Goal: Book appointment/travel/reservation

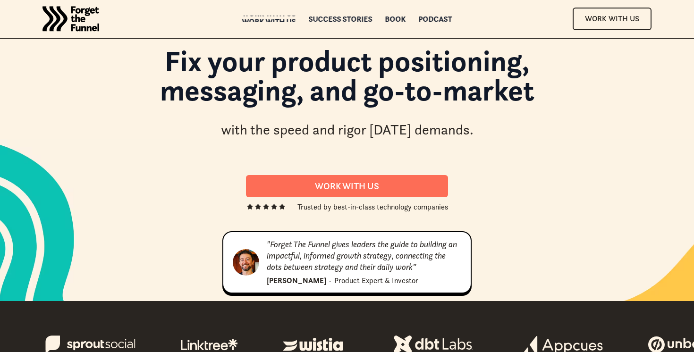
click at [276, 21] on div "Work with us" at bounding box center [269, 21] width 54 height 7
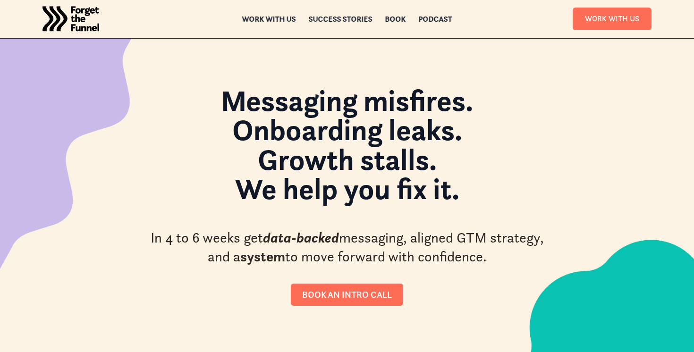
scroll to position [4, 0]
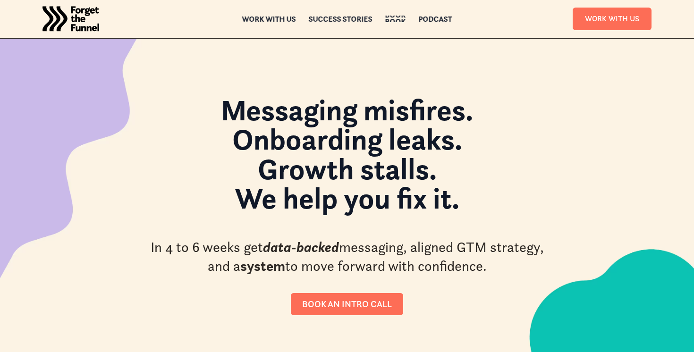
click at [395, 18] on div "Book" at bounding box center [395, 21] width 21 height 7
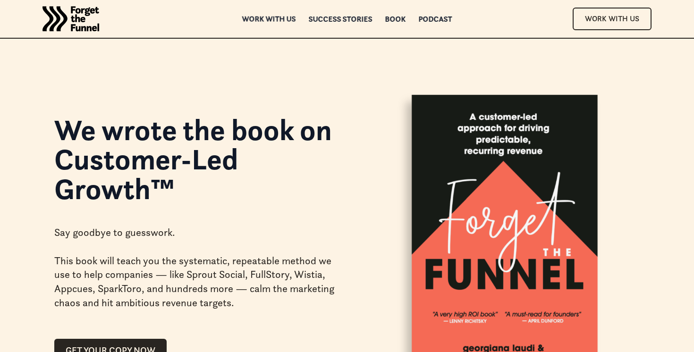
click at [267, 17] on div "Work with us" at bounding box center [269, 19] width 54 height 7
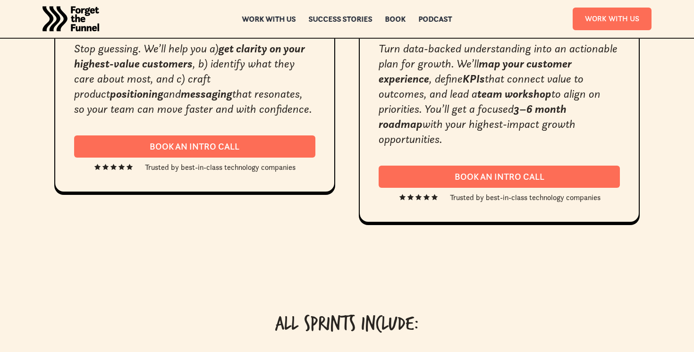
scroll to position [1765, 0]
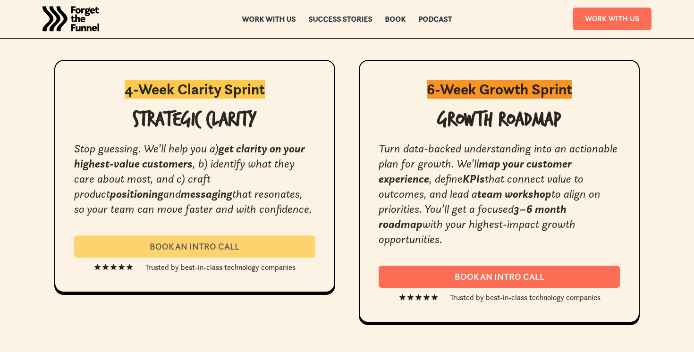
click at [196, 249] on div "Book an intro call" at bounding box center [194, 246] width 219 height 11
